Goal: Obtain resource: Obtain resource

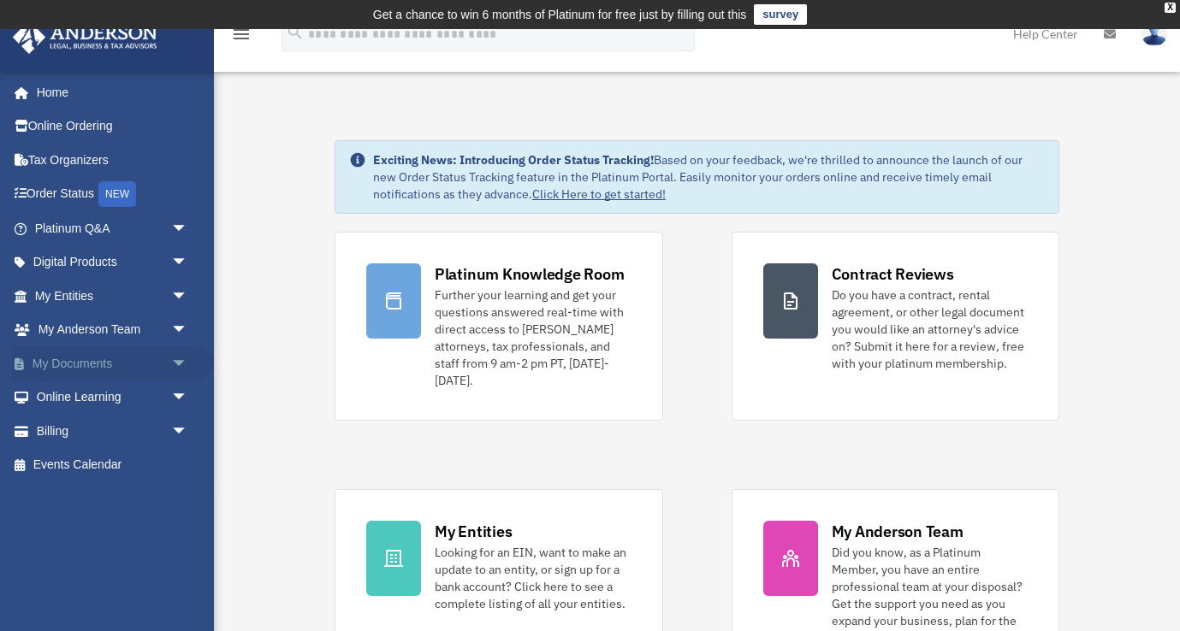
click at [64, 354] on link "My Documents arrow_drop_down" at bounding box center [113, 364] width 202 height 34
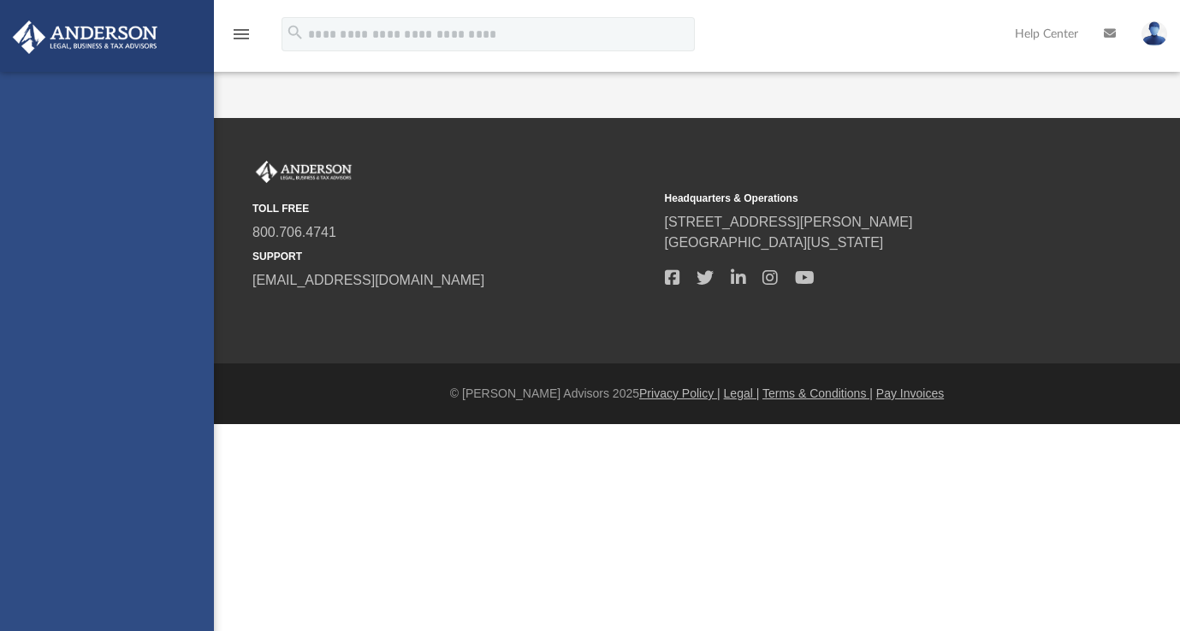
click at [82, 363] on div "[PERSON_NAME][EMAIL_ADDRESS][PERSON_NAME][DOMAIN_NAME] Sign Out [PERSON_NAME][E…" at bounding box center [107, 387] width 214 height 631
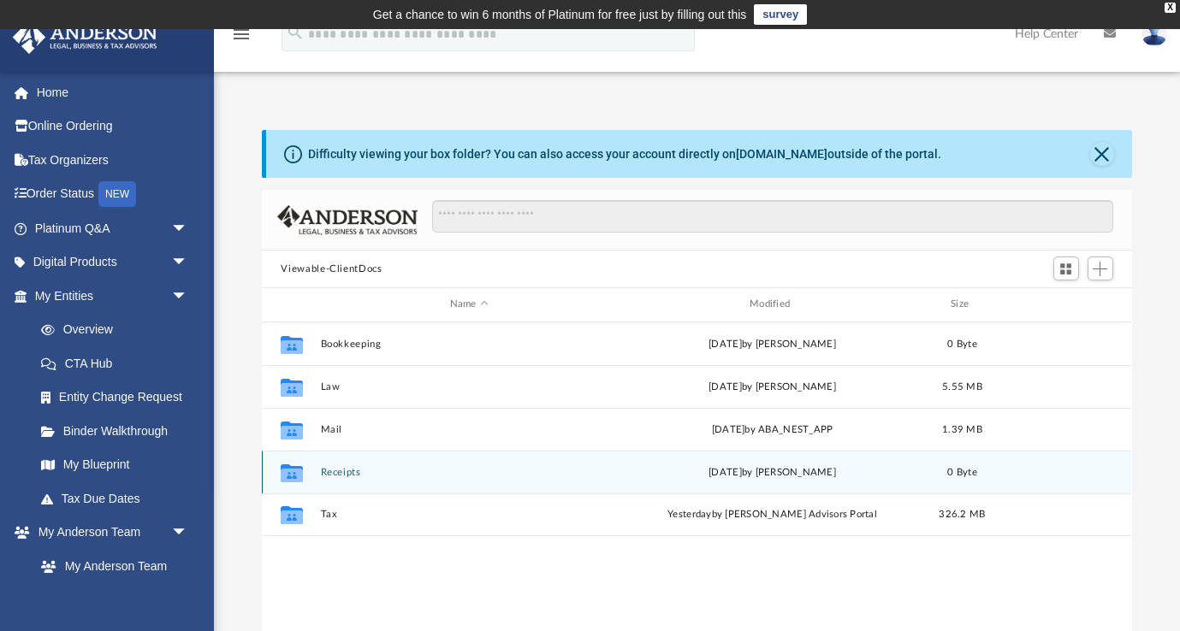
scroll to position [388, 869]
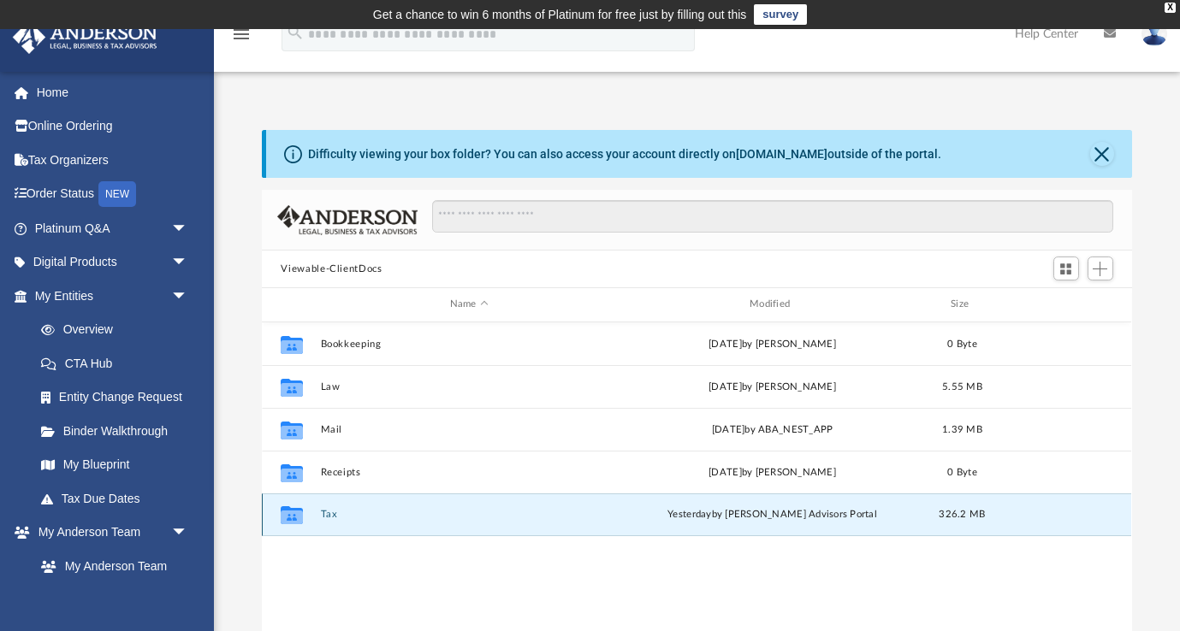
click at [423, 519] on button "Tax" at bounding box center [469, 514] width 296 height 11
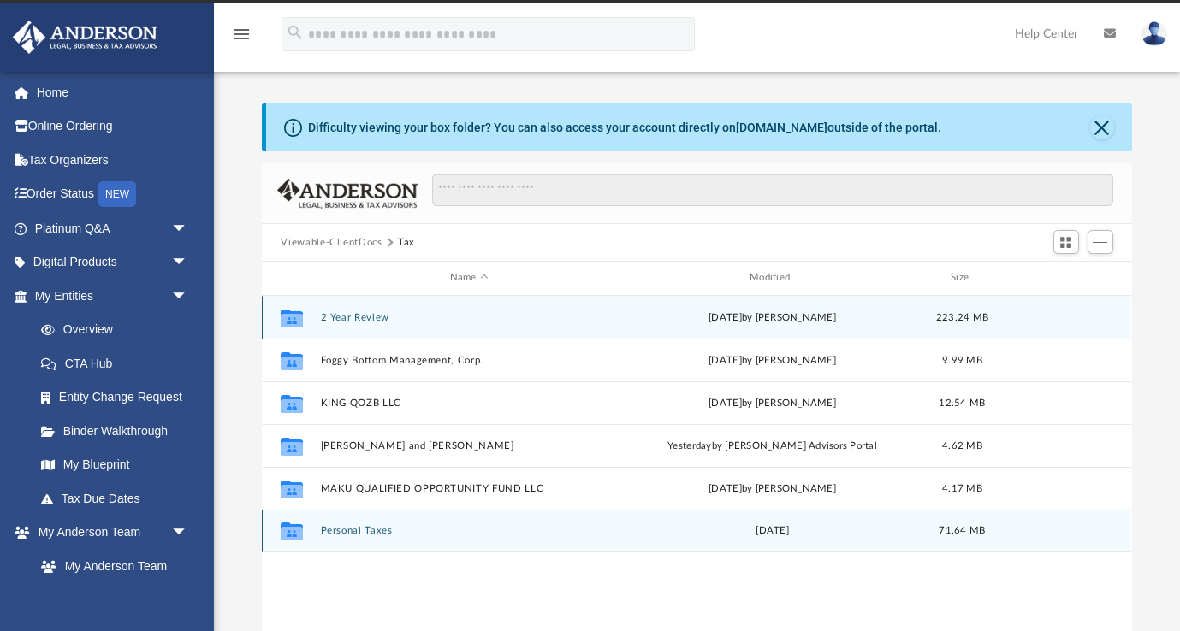
scroll to position [28, 0]
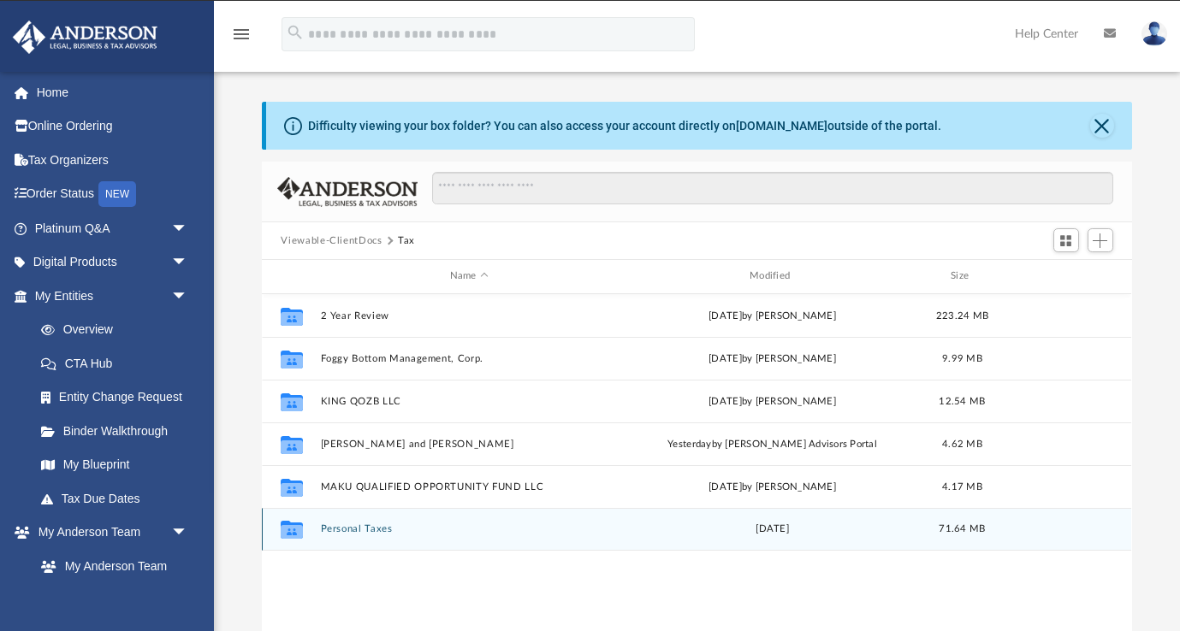
click at [380, 527] on button "Personal Taxes" at bounding box center [469, 529] width 296 height 11
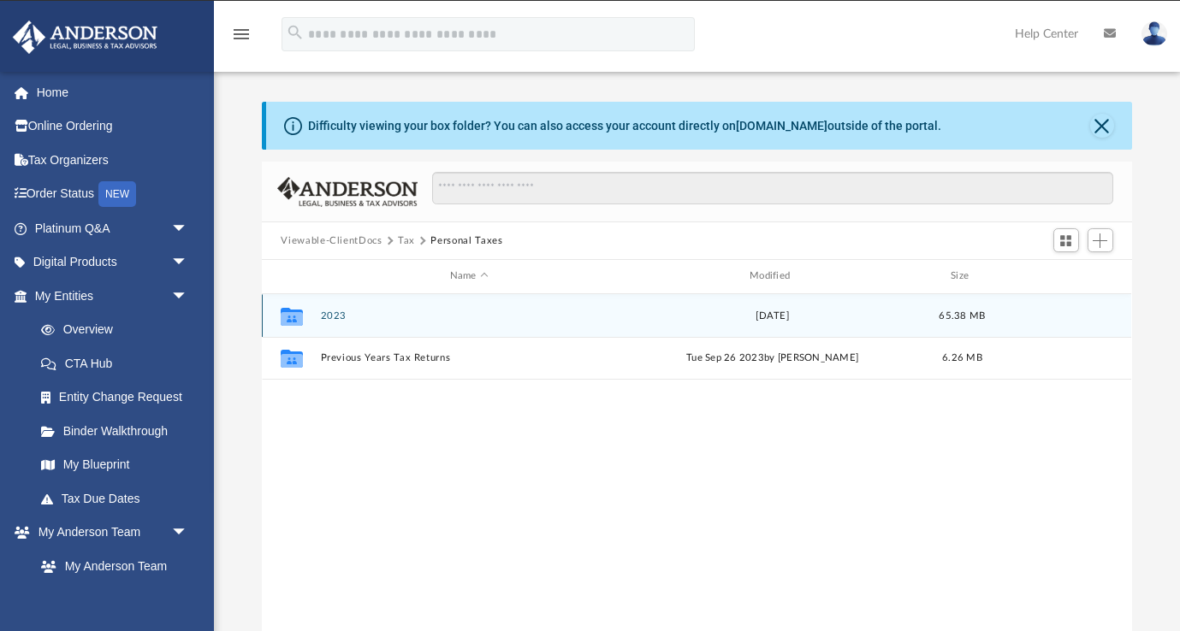
click at [331, 314] on button "2023" at bounding box center [469, 316] width 296 height 11
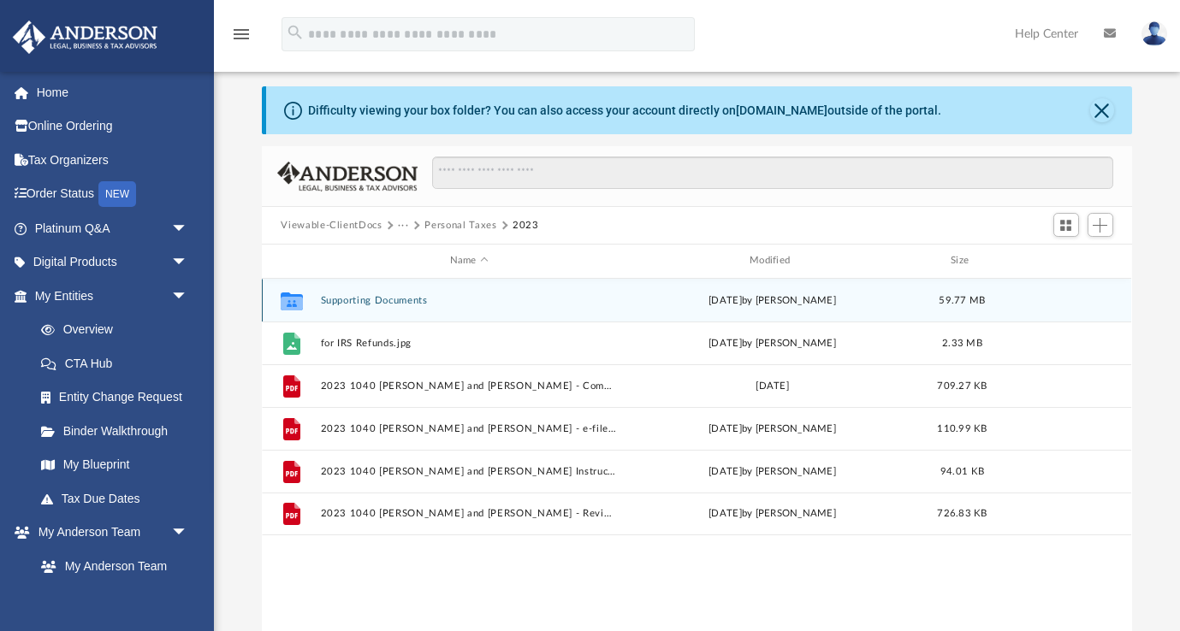
scroll to position [44, 0]
click at [381, 299] on button "Supporting Documents" at bounding box center [469, 299] width 296 height 11
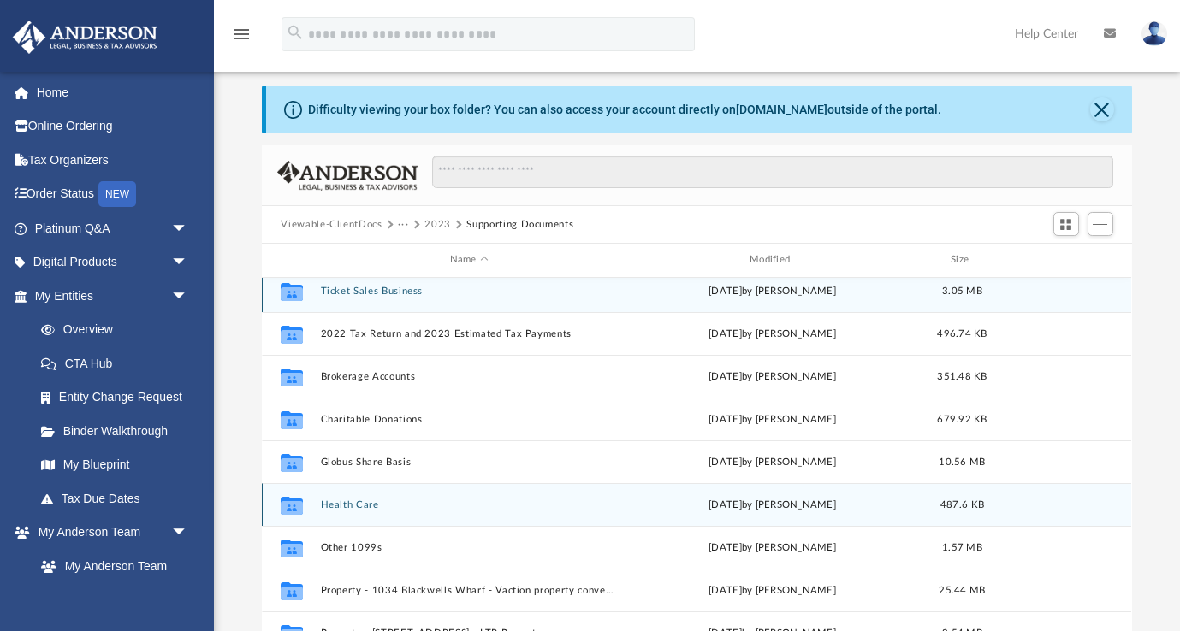
scroll to position [0, 0]
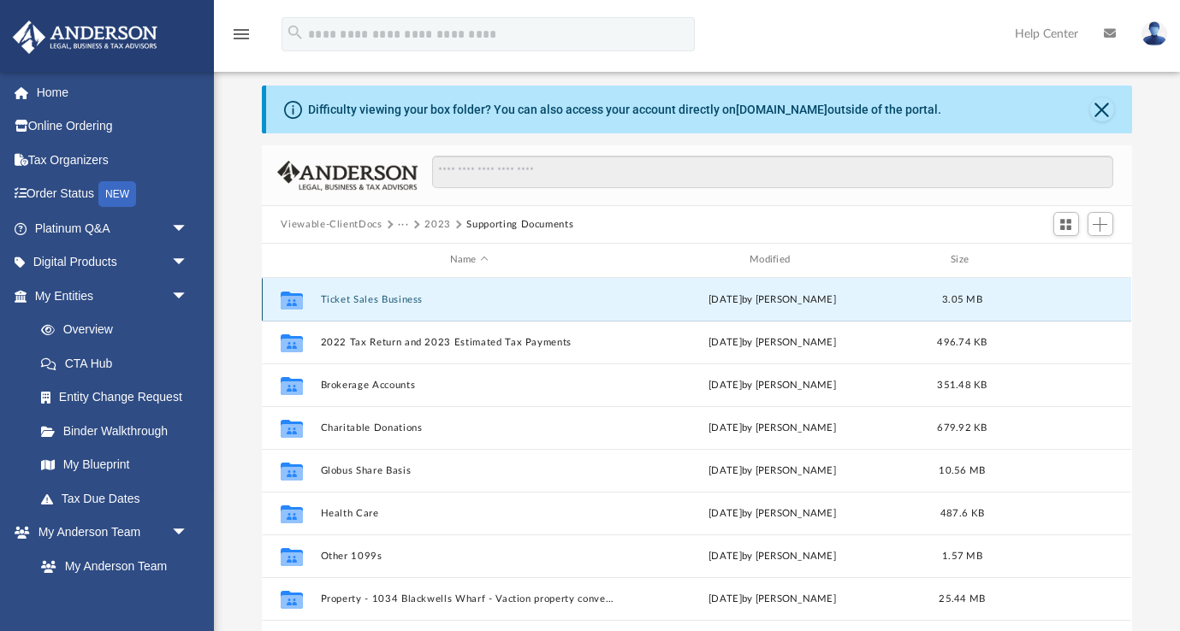
click at [357, 300] on button "Ticket Sales Business" at bounding box center [469, 299] width 296 height 11
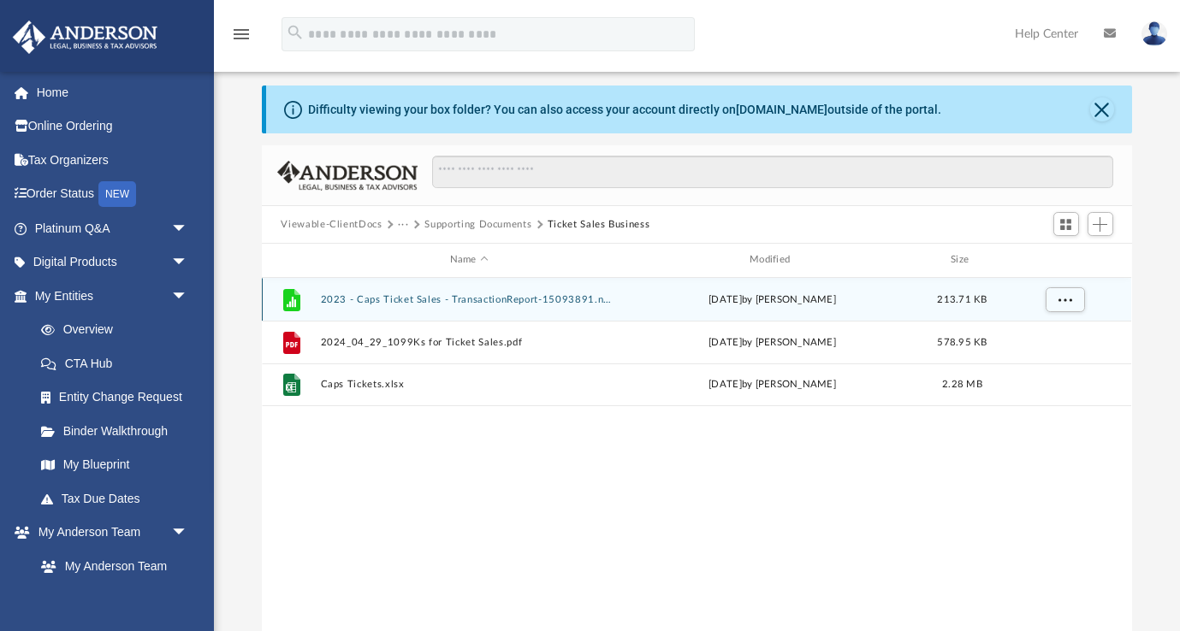
click at [493, 298] on button "2023 - Caps Ticket Sales - TransactionReport-15093891.numbers" at bounding box center [469, 299] width 296 height 11
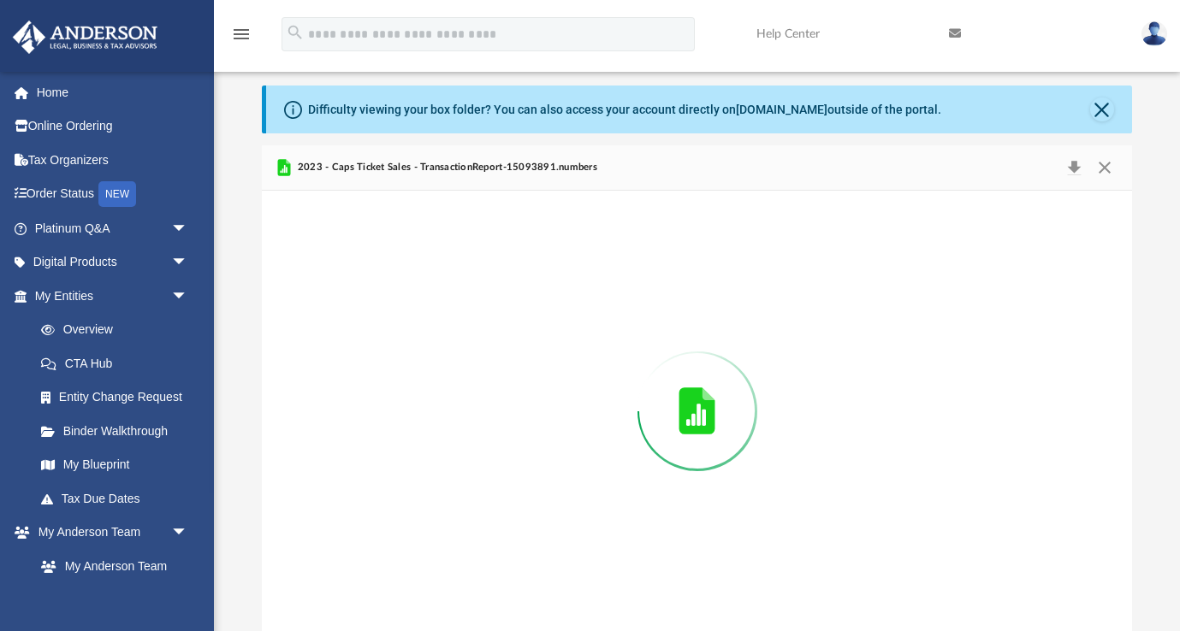
scroll to position [45, 0]
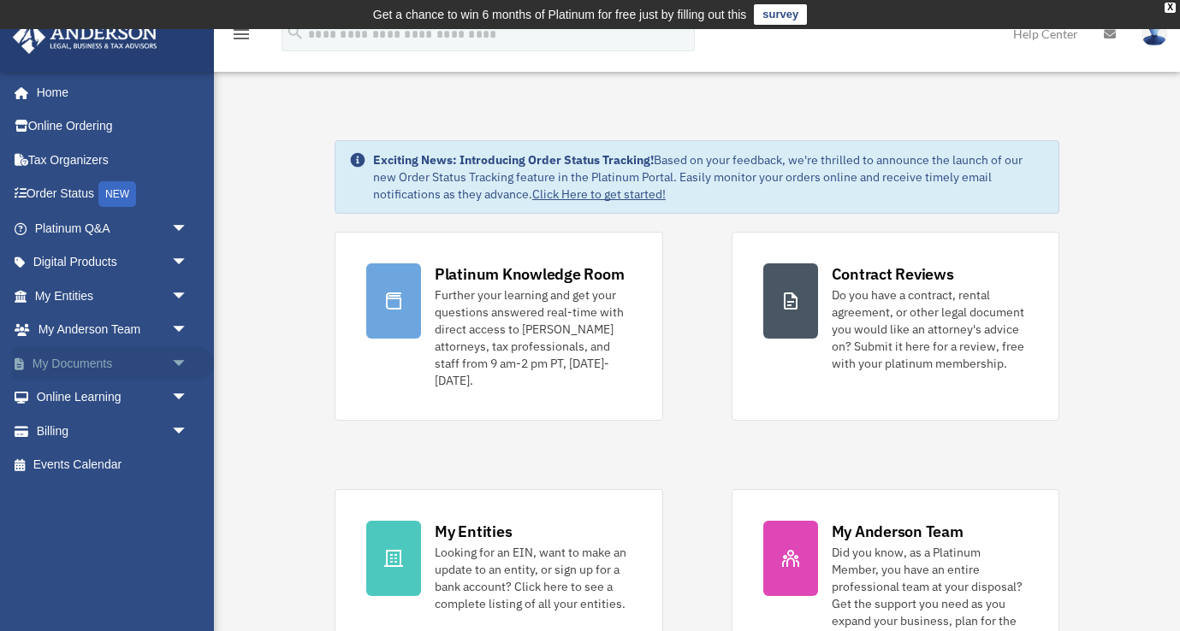
click at [62, 357] on link "My Documents arrow_drop_down" at bounding box center [113, 364] width 202 height 34
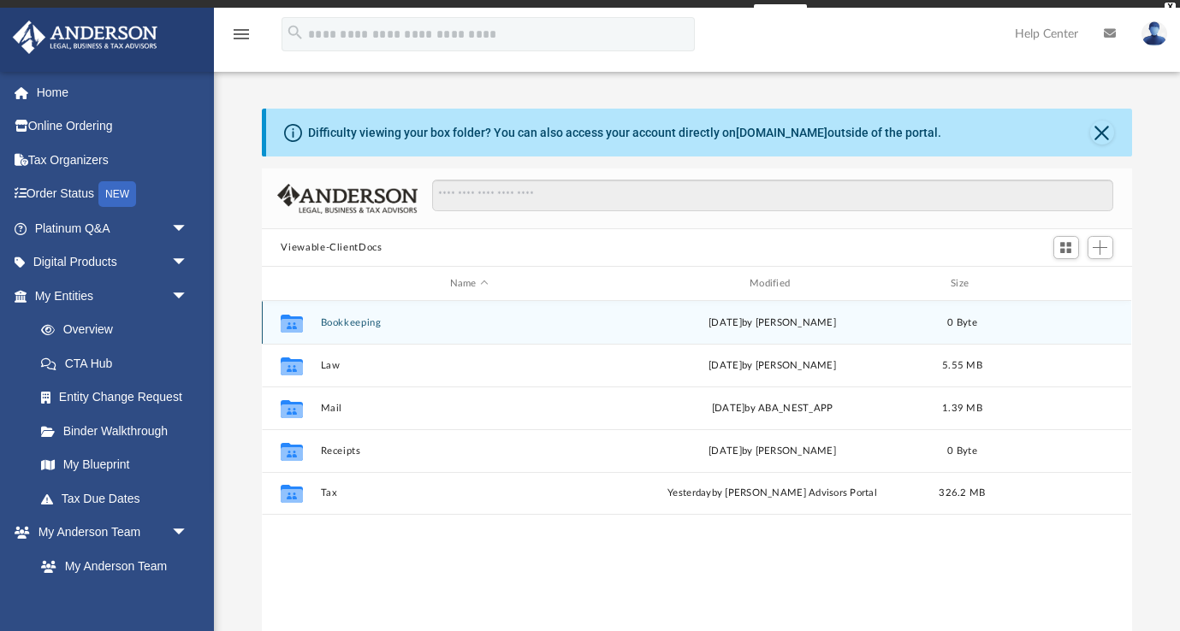
scroll to position [388, 869]
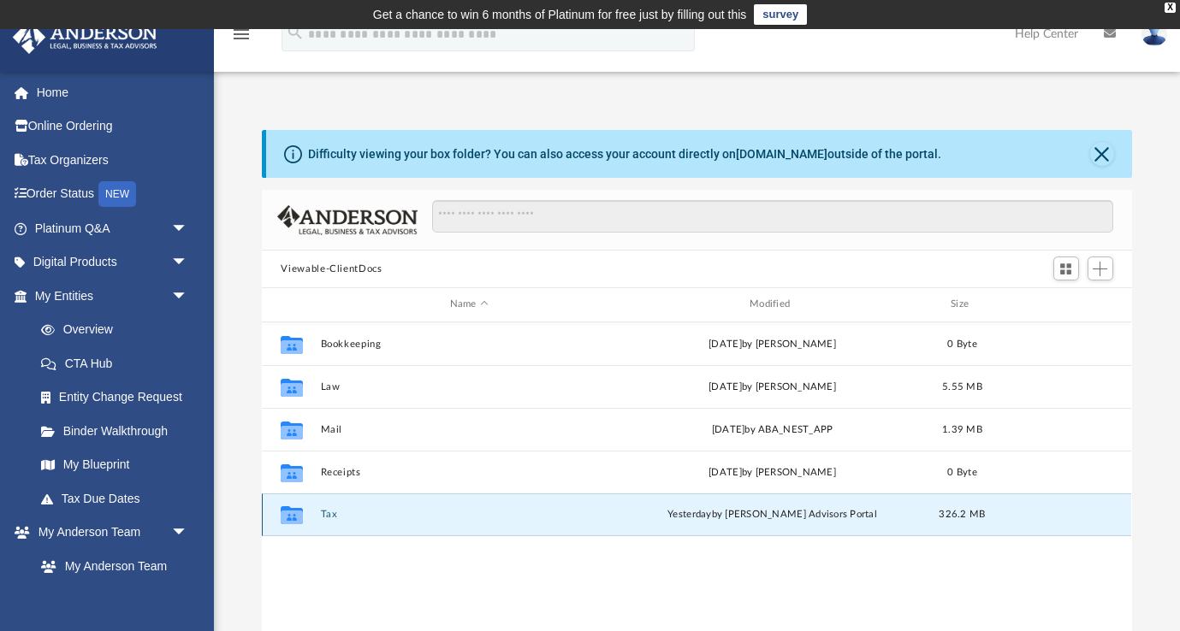
click at [329, 513] on button "Tax" at bounding box center [469, 514] width 296 height 11
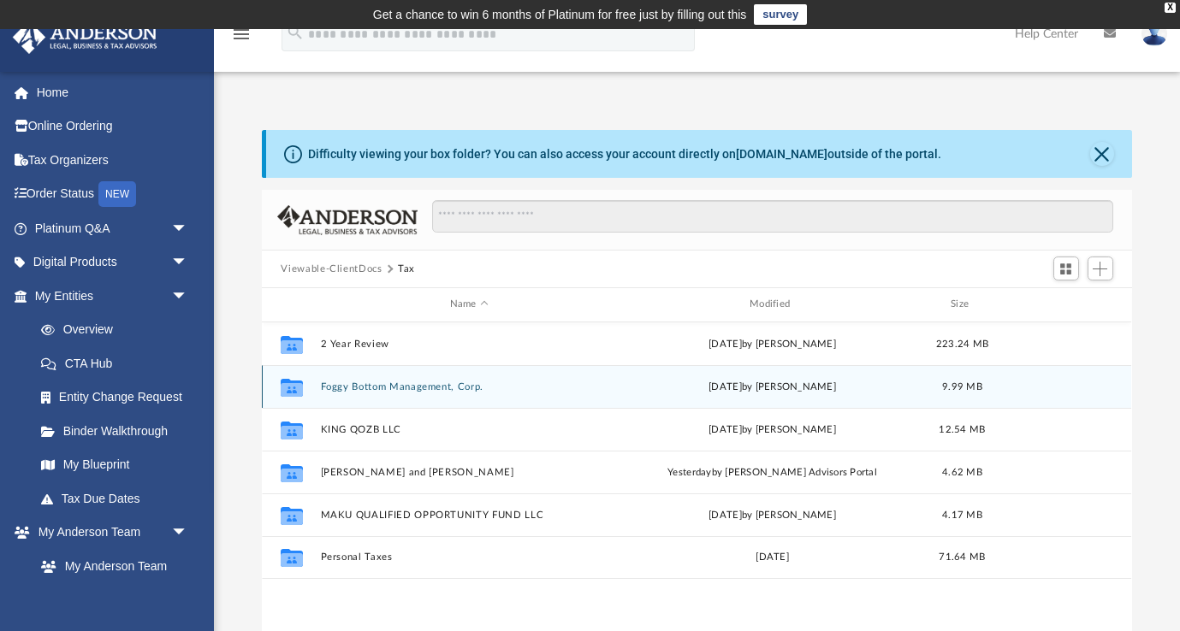
click at [338, 390] on button "Foggy Bottom Management, Corp." at bounding box center [469, 387] width 296 height 11
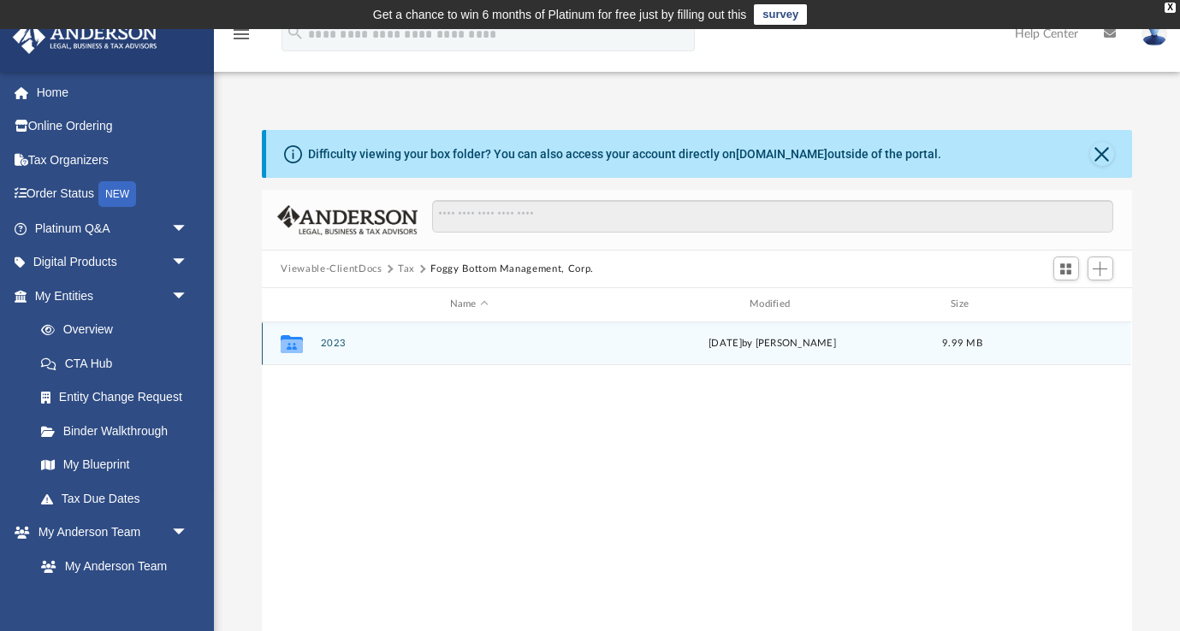
click at [335, 341] on button "2023" at bounding box center [469, 343] width 296 height 11
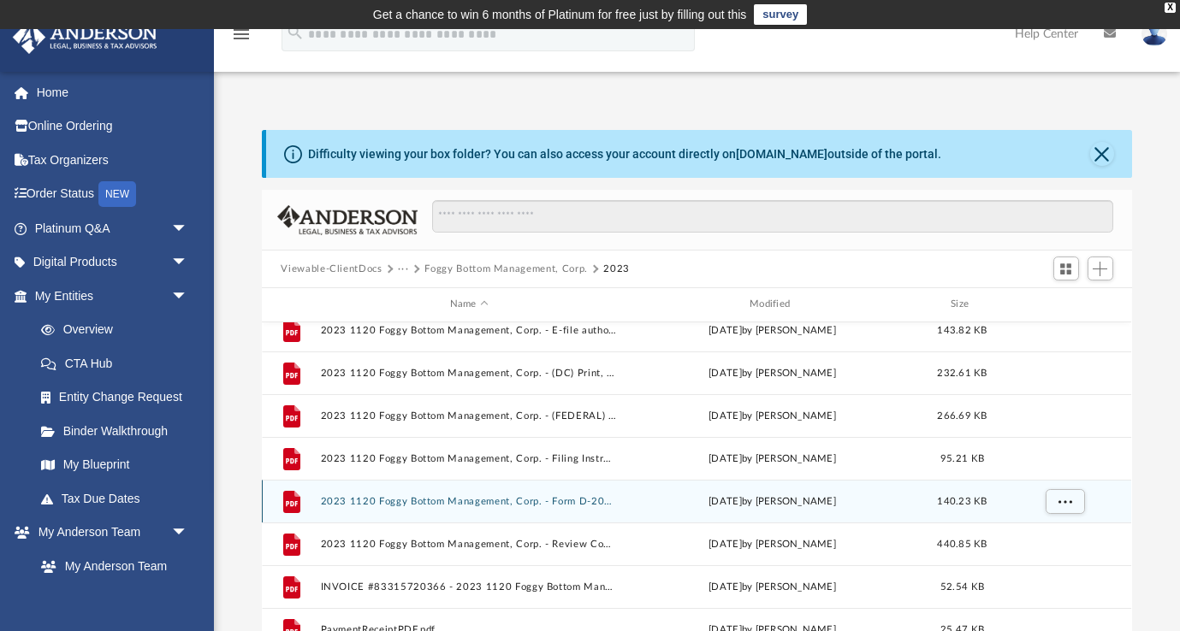
scroll to position [0, 0]
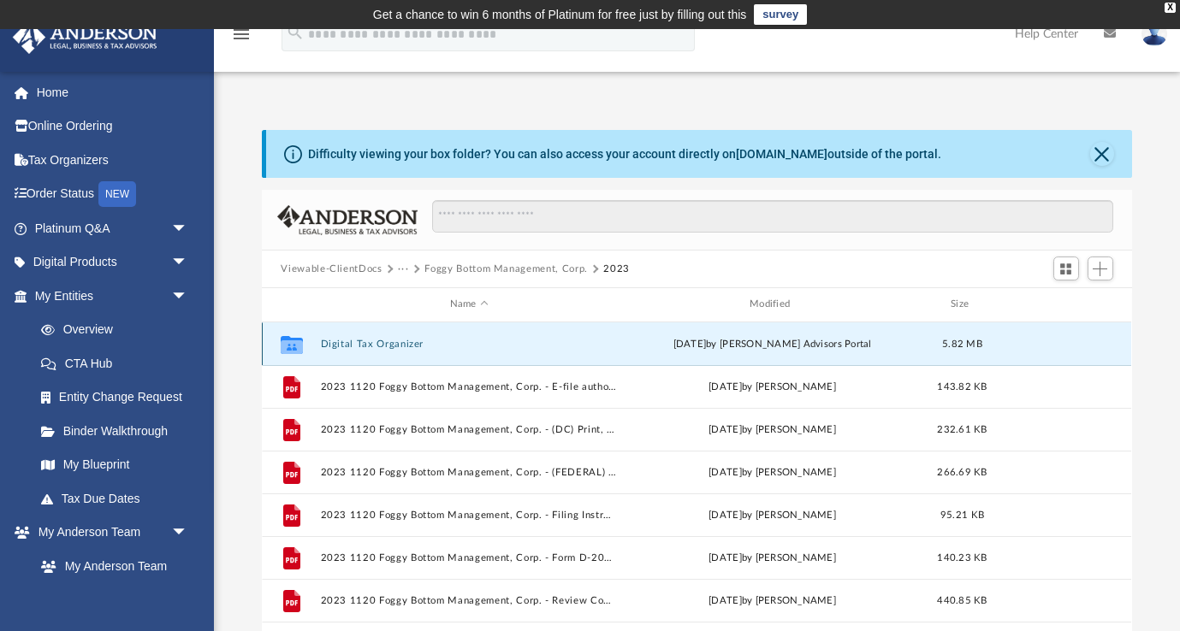
click at [338, 341] on button "Digital Tax Organizer" at bounding box center [469, 344] width 296 height 11
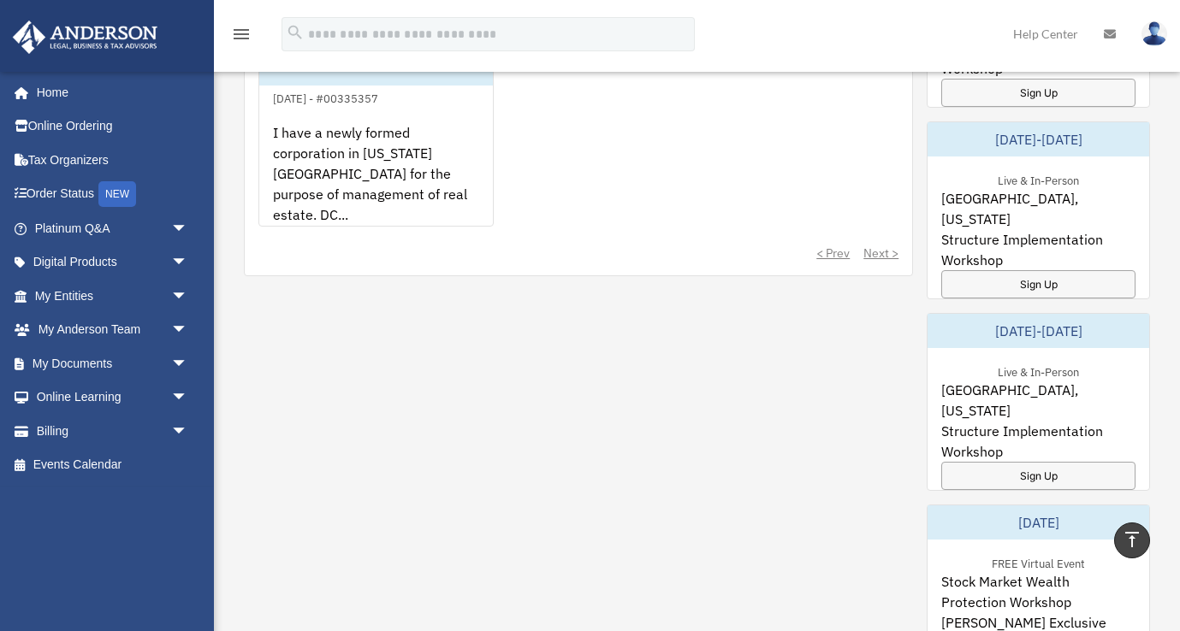
scroll to position [838, 0]
